Goal: Task Accomplishment & Management: Manage account settings

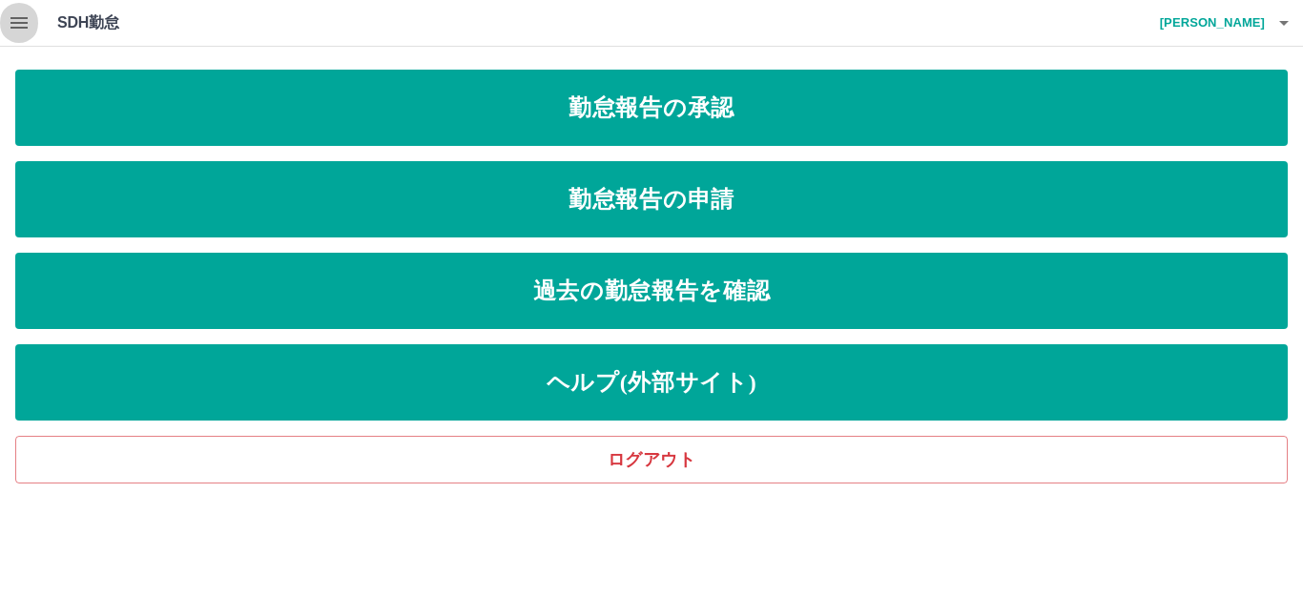
click at [20, 27] on icon "button" at bounding box center [18, 22] width 17 height 11
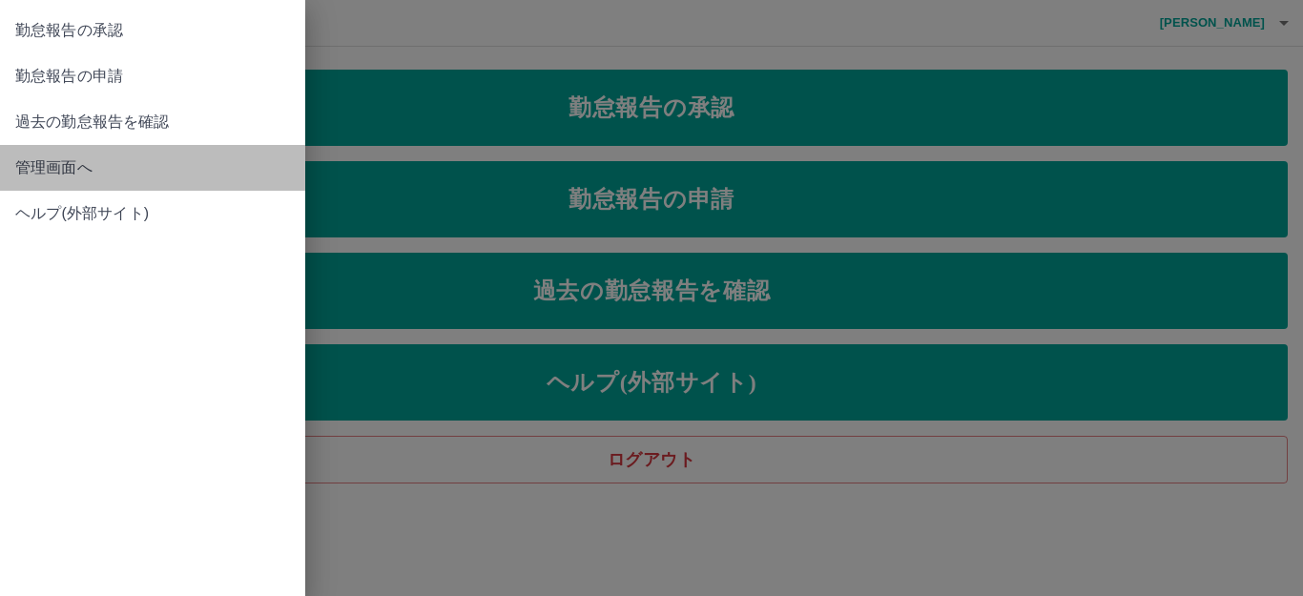
click at [83, 167] on span "管理画面へ" at bounding box center [152, 167] width 275 height 23
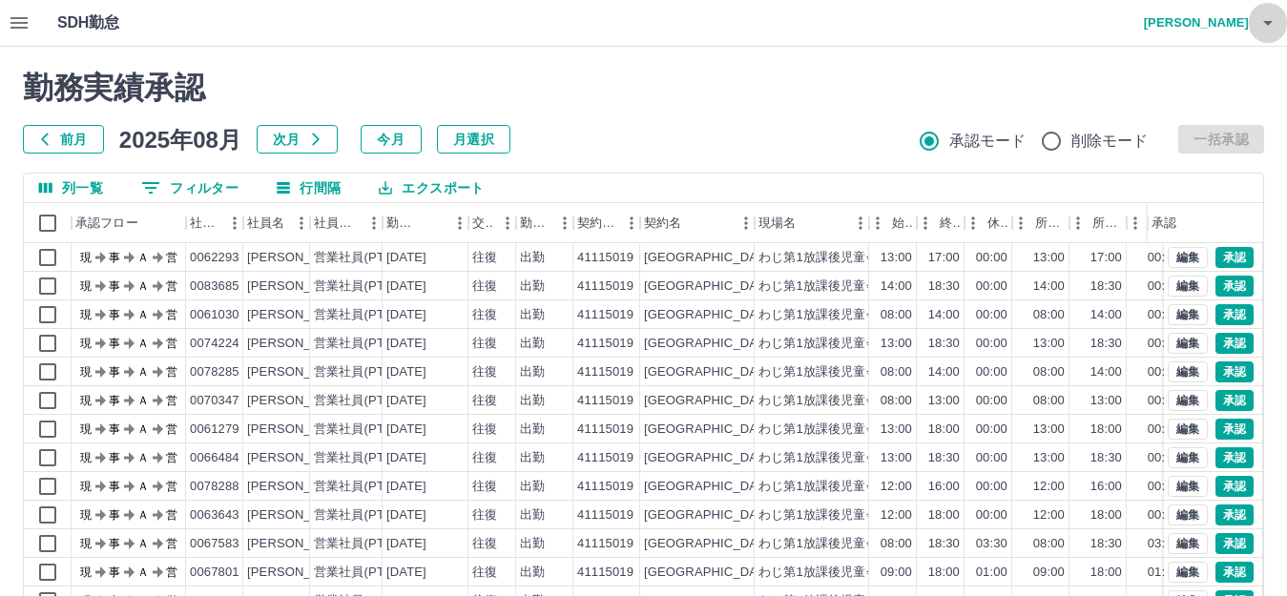
click at [1265, 22] on icon "button" at bounding box center [1268, 23] width 10 height 5
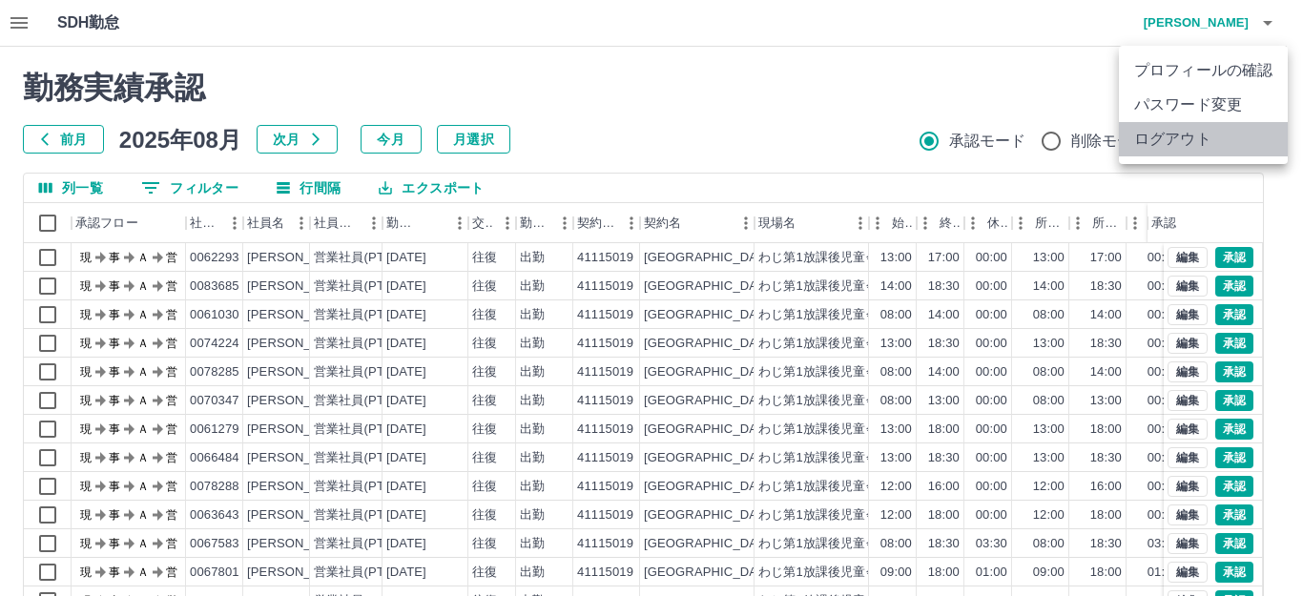
click at [1240, 142] on li "ログアウト" at bounding box center [1203, 139] width 169 height 34
